Goal: Information Seeking & Learning: Learn about a topic

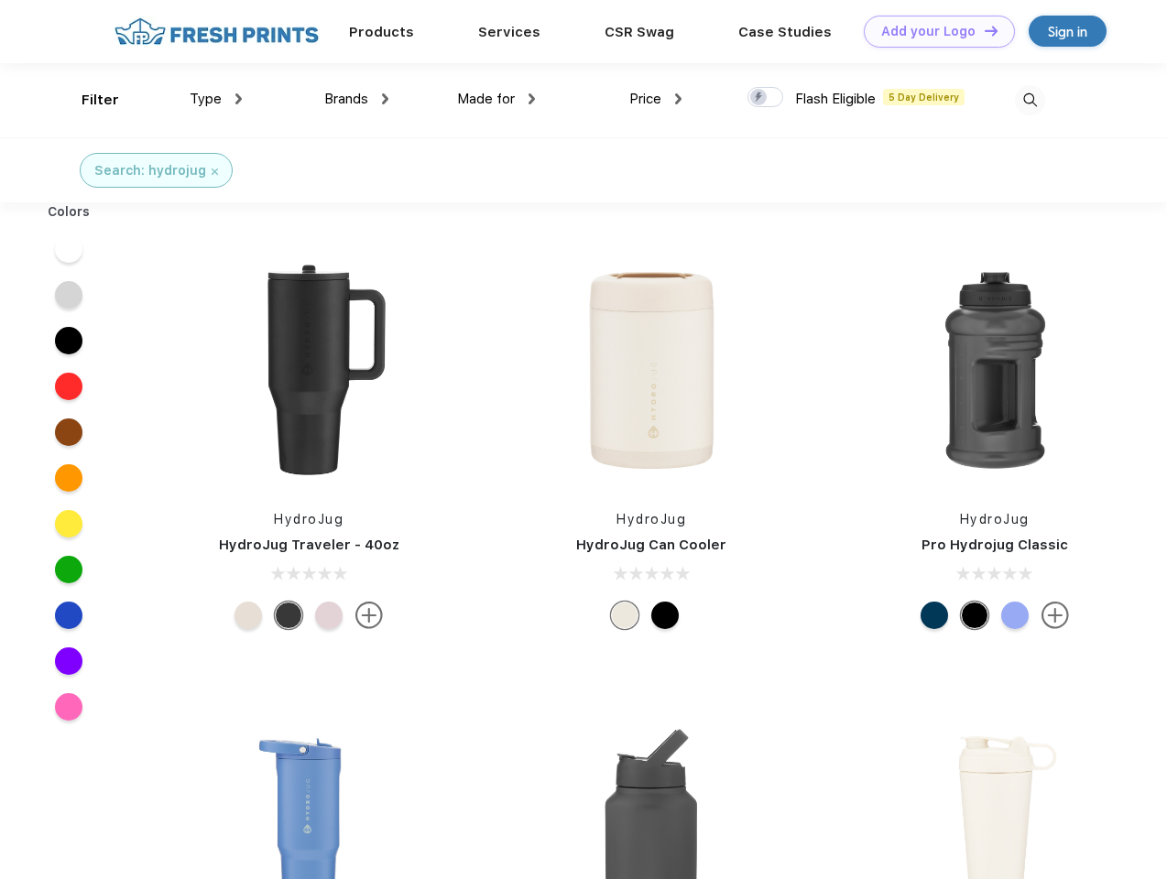
click at [933, 31] on link "Add your Logo Design Tool" at bounding box center [939, 32] width 151 height 32
click at [0, 0] on div "Design Tool" at bounding box center [0, 0] width 0 height 0
click at [983, 30] on link "Add your Logo Design Tool" at bounding box center [939, 32] width 151 height 32
click at [88, 100] on div "Filter" at bounding box center [101, 100] width 38 height 21
click at [216, 99] on span "Type" at bounding box center [206, 99] width 32 height 16
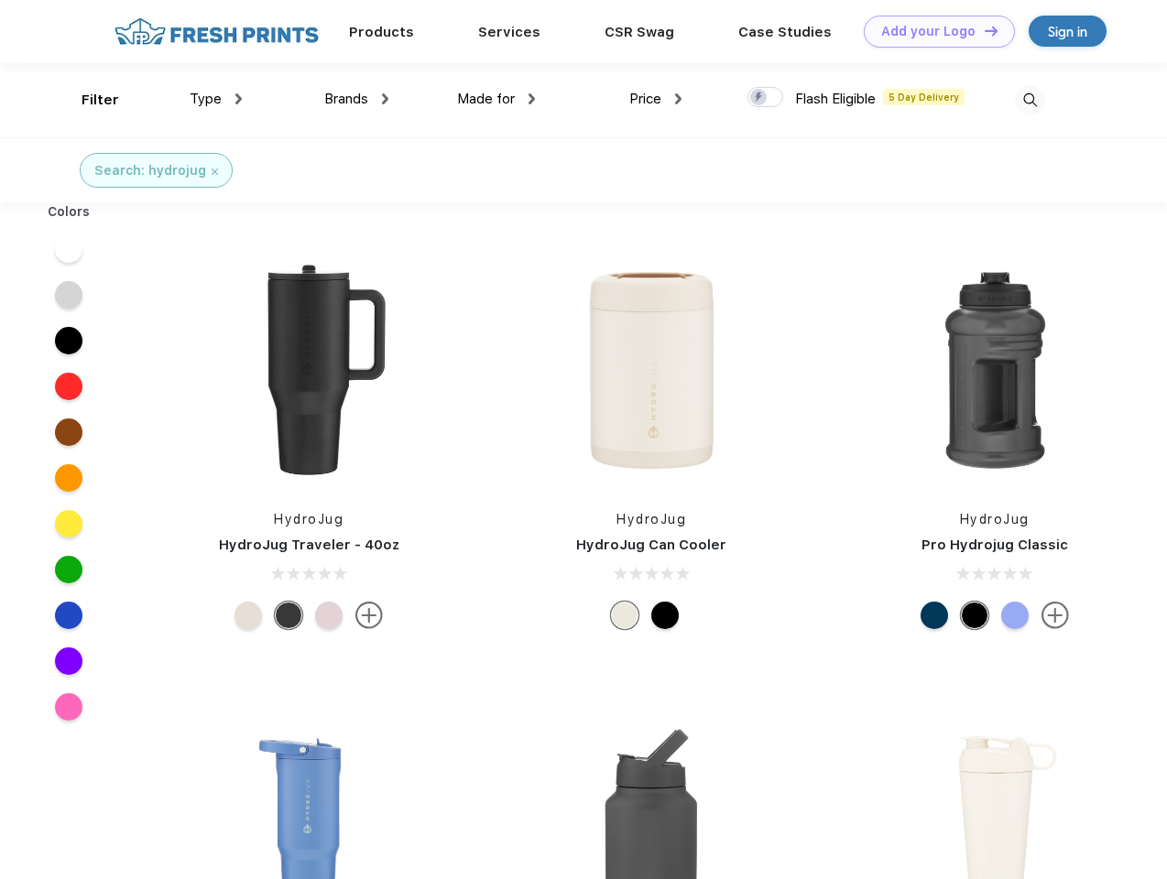
click at [356, 99] on span "Brands" at bounding box center [346, 99] width 44 height 16
click at [497, 99] on span "Made for" at bounding box center [486, 99] width 58 height 16
click at [656, 99] on span "Price" at bounding box center [645, 99] width 32 height 16
click at [766, 98] on div at bounding box center [766, 97] width 36 height 20
click at [759, 98] on input "checkbox" at bounding box center [754, 92] width 12 height 12
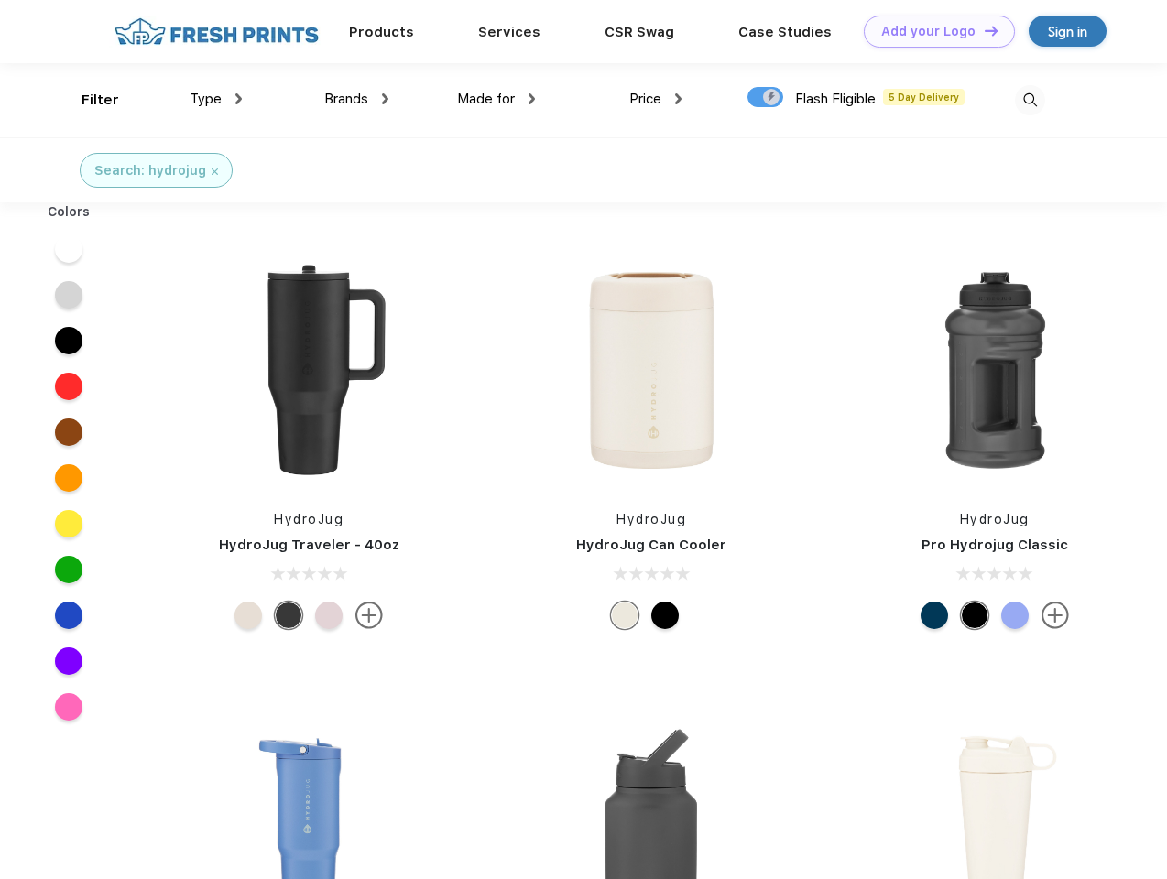
click at [1030, 100] on img at bounding box center [1030, 100] width 30 height 30
